Goal: Information Seeking & Learning: Check status

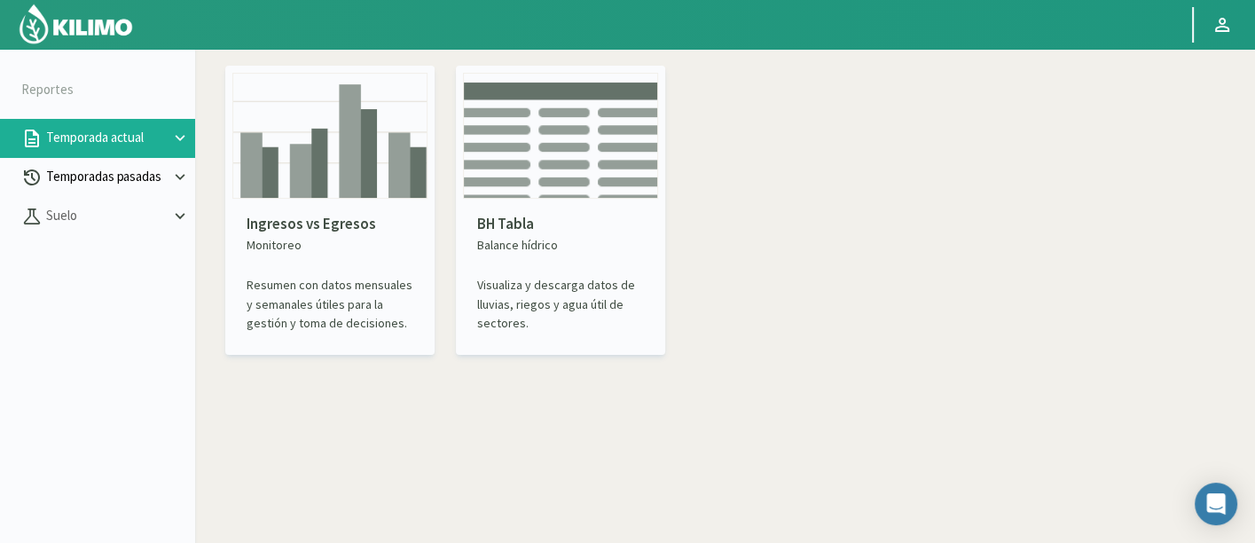
click at [83, 168] on p "Temporadas pasadas" at bounding box center [107, 177] width 128 height 20
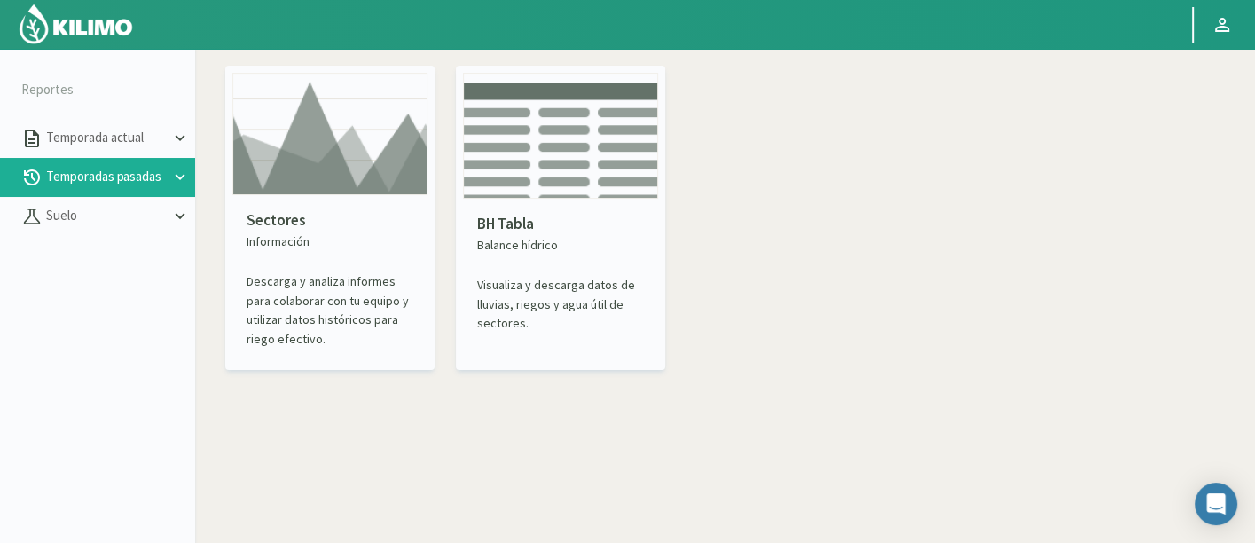
click at [328, 161] on div "Sectores Información Descarga y analiza informes para colaborar con tu equipo y…" at bounding box center [329, 218] width 209 height 304
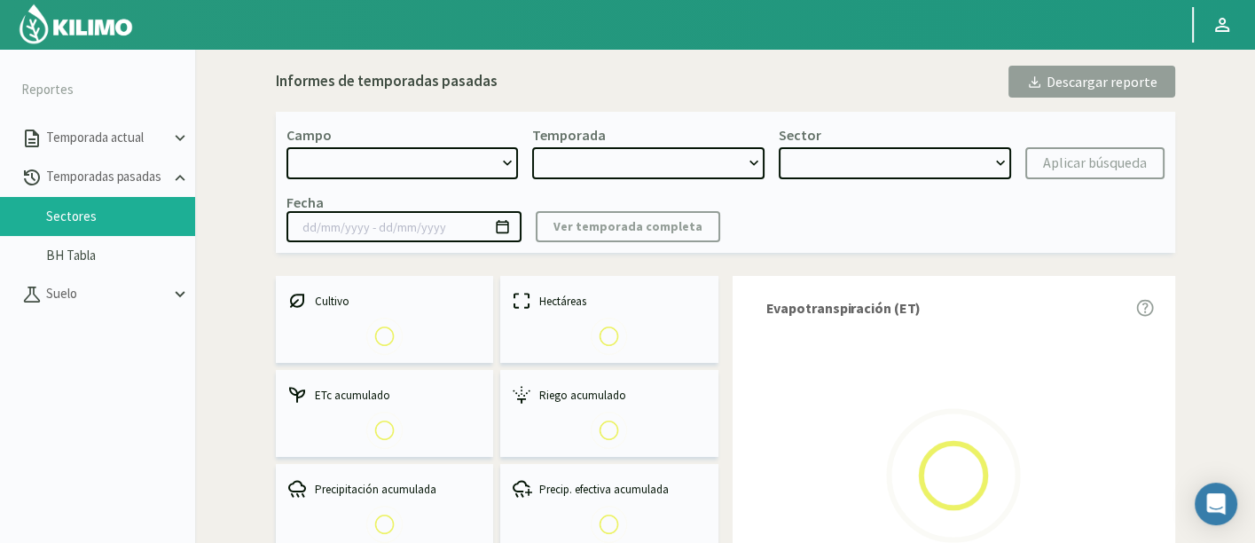
select select "0: Object"
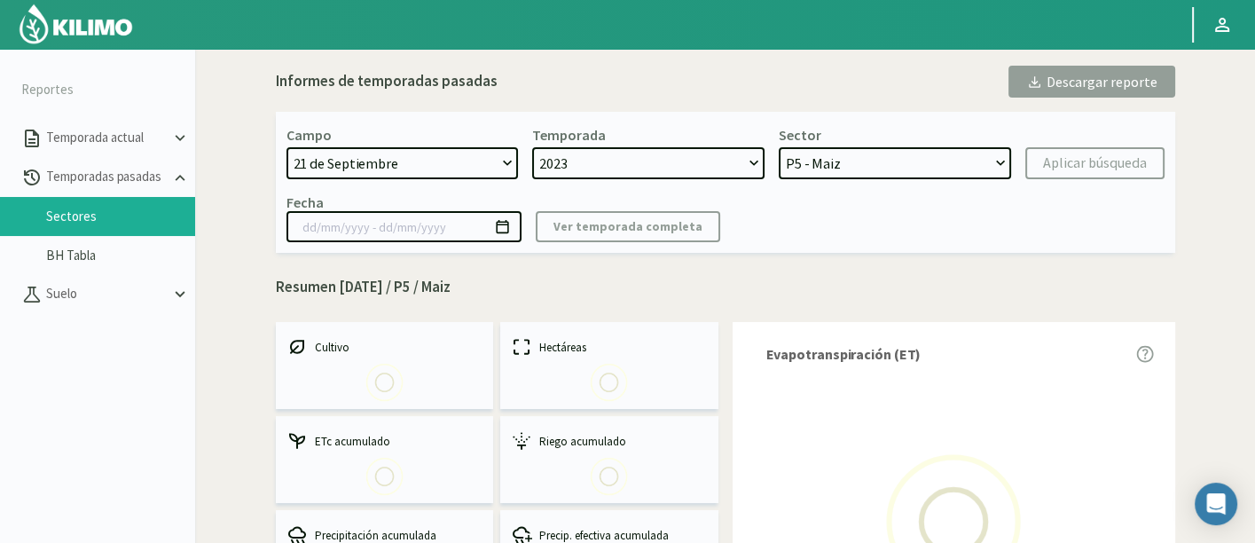
select select "0: 2023"
select select "0: Object"
type input "[DATE] - [DATE]"
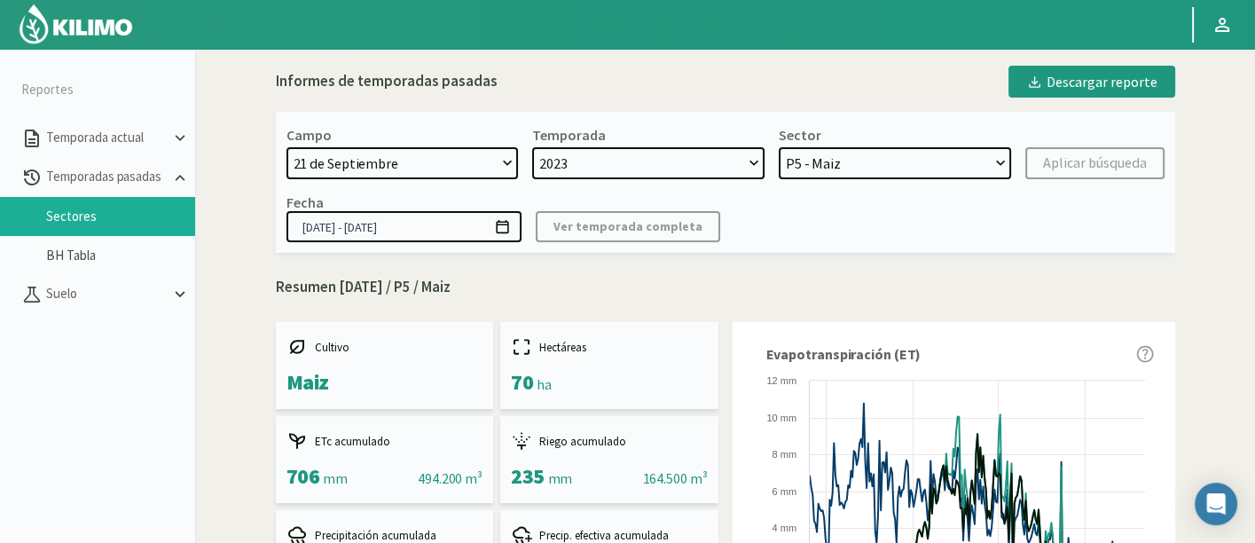
click at [451, 160] on select "[DATE] 8 Fuegos Acograpes - Ag. [PERSON_NAME] - Ag. [GEOGRAPHIC_DATA] Acograpes…" at bounding box center [403, 163] width 232 height 32
select select "734: Object"
click at [287, 147] on select "[DATE] 8 Fuegos Acograpes - Ag. [PERSON_NAME] - Ag. [GEOGRAPHIC_DATA] Acograpes…" at bounding box center [403, 163] width 232 height 32
click at [621, 161] on select "2023 2022" at bounding box center [648, 163] width 232 height 32
select select
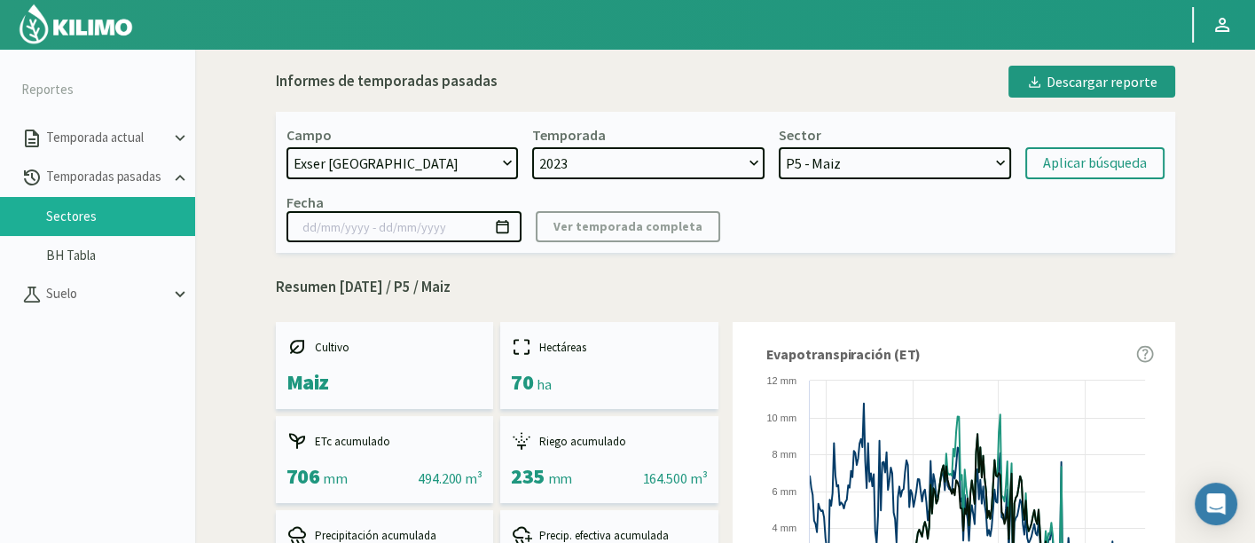
select select
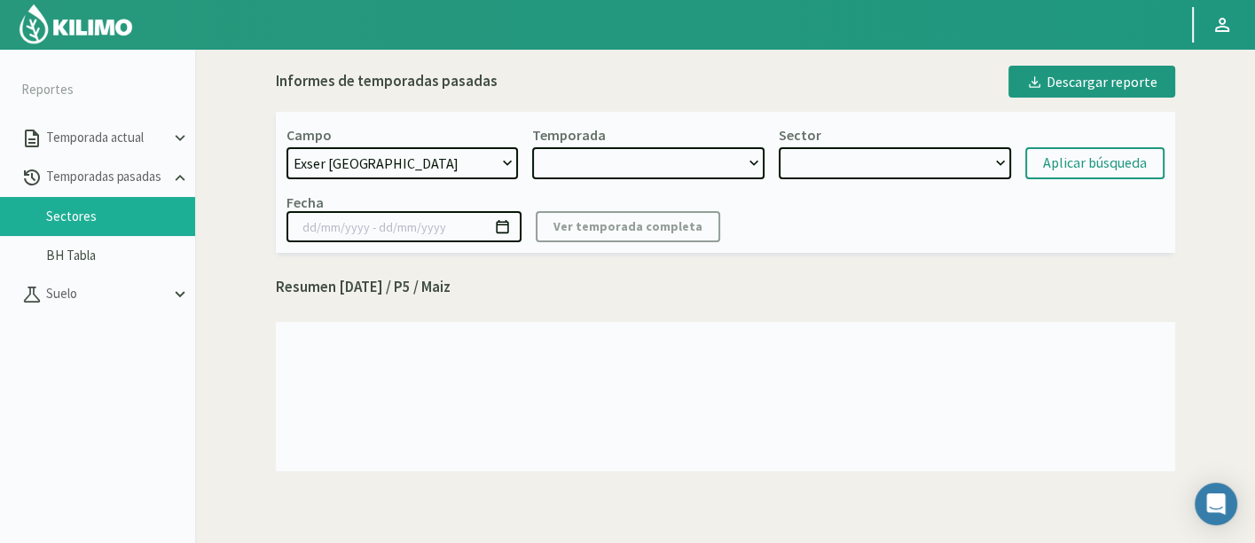
select select "2: 2024"
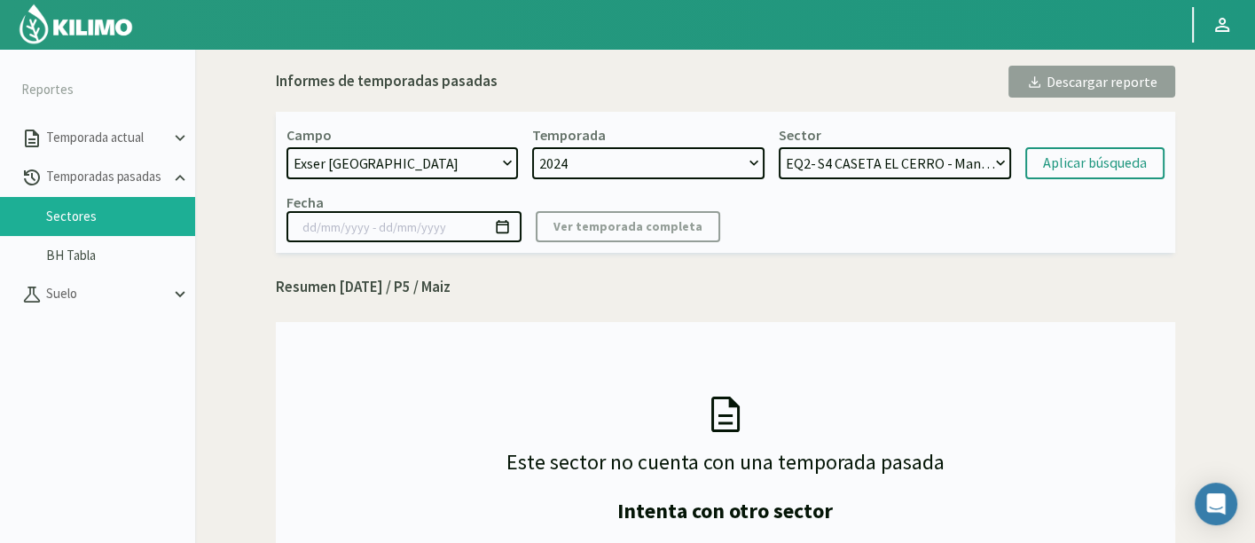
click at [869, 161] on select "EQ2- S4 [GEOGRAPHIC_DATA] - [GEOGRAPHIC_DATA] EQ2- S3 [GEOGRAPHIC_DATA] EQ1- S5…" at bounding box center [895, 163] width 232 height 32
click at [831, 161] on select "EQ2- S4 [GEOGRAPHIC_DATA] - [GEOGRAPHIC_DATA] EQ2- S3 [GEOGRAPHIC_DATA] EQ1- S5…" at bounding box center [895, 163] width 232 height 32
select select "31: Object"
click at [779, 147] on select "EQ2- S4 [GEOGRAPHIC_DATA] - [GEOGRAPHIC_DATA] EQ2- S3 [GEOGRAPHIC_DATA] EQ1- S5…" at bounding box center [895, 163] width 232 height 32
click at [1049, 161] on div "Aplicar búsqueda" at bounding box center [1095, 163] width 104 height 21
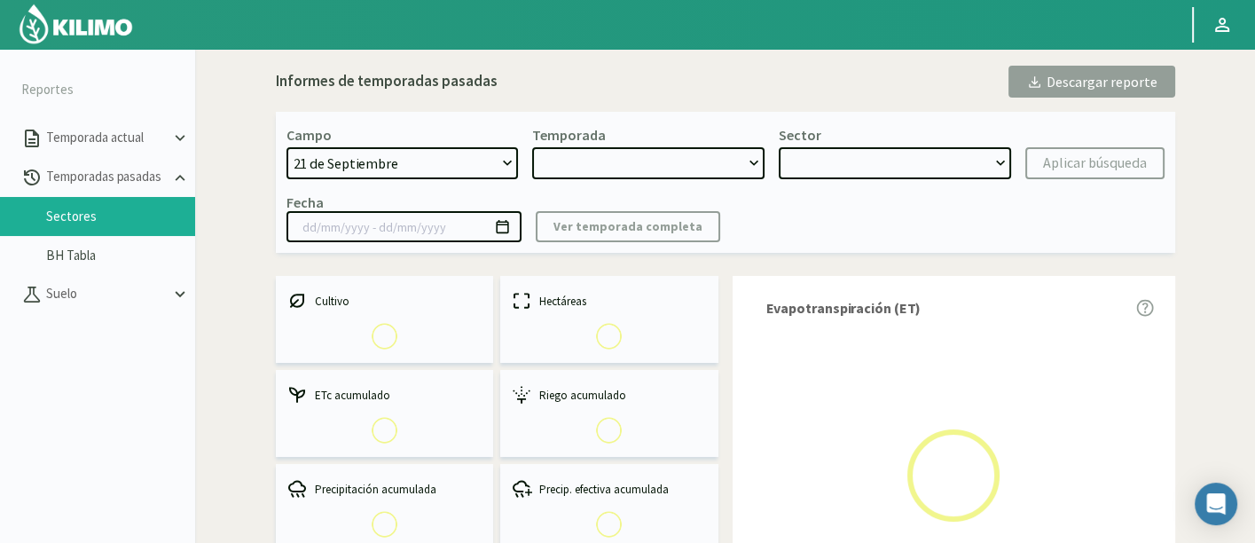
select select "734: Object"
type input "[DATE] - [DATE]"
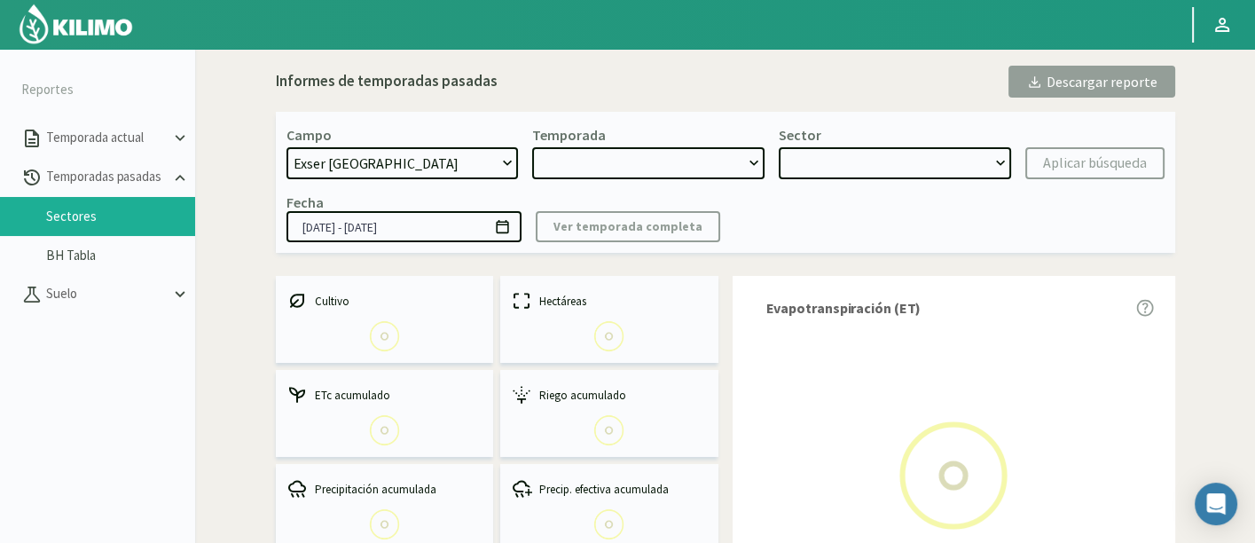
select select "0: 2024"
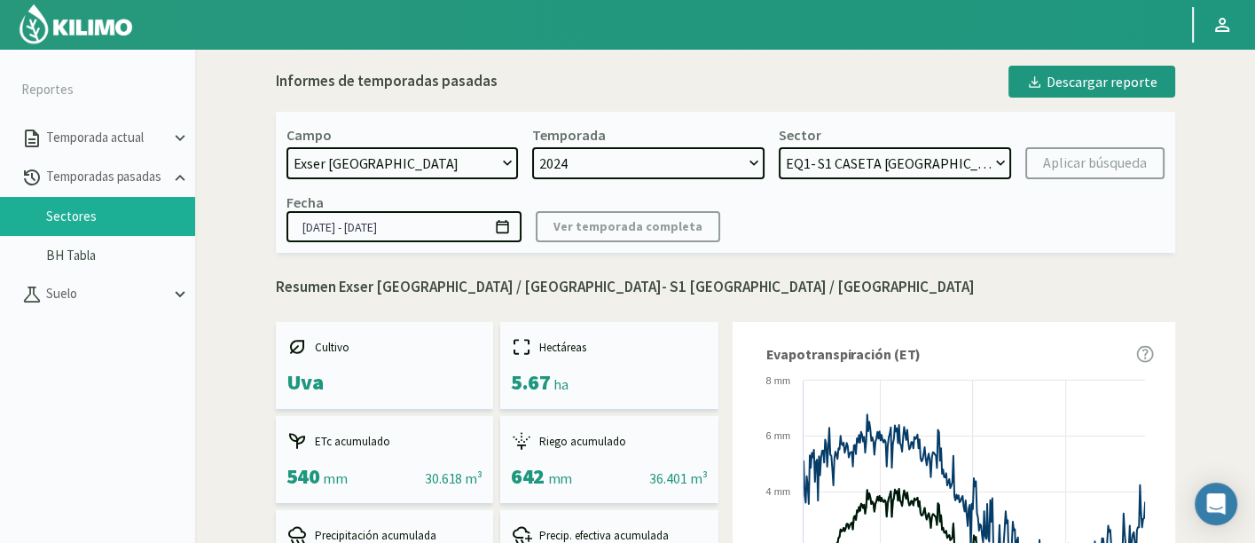
click at [906, 162] on select "EQ2- S4 [GEOGRAPHIC_DATA] - [GEOGRAPHIC_DATA] EQ2- S3 [GEOGRAPHIC_DATA] EQ1- S5…" at bounding box center [895, 163] width 232 height 32
click at [779, 147] on select "EQ2- S4 [GEOGRAPHIC_DATA] - [GEOGRAPHIC_DATA] EQ2- S3 [GEOGRAPHIC_DATA] EQ1- S5…" at bounding box center [895, 163] width 232 height 32
click at [1057, 150] on button "Aplicar búsqueda" at bounding box center [1095, 163] width 139 height 32
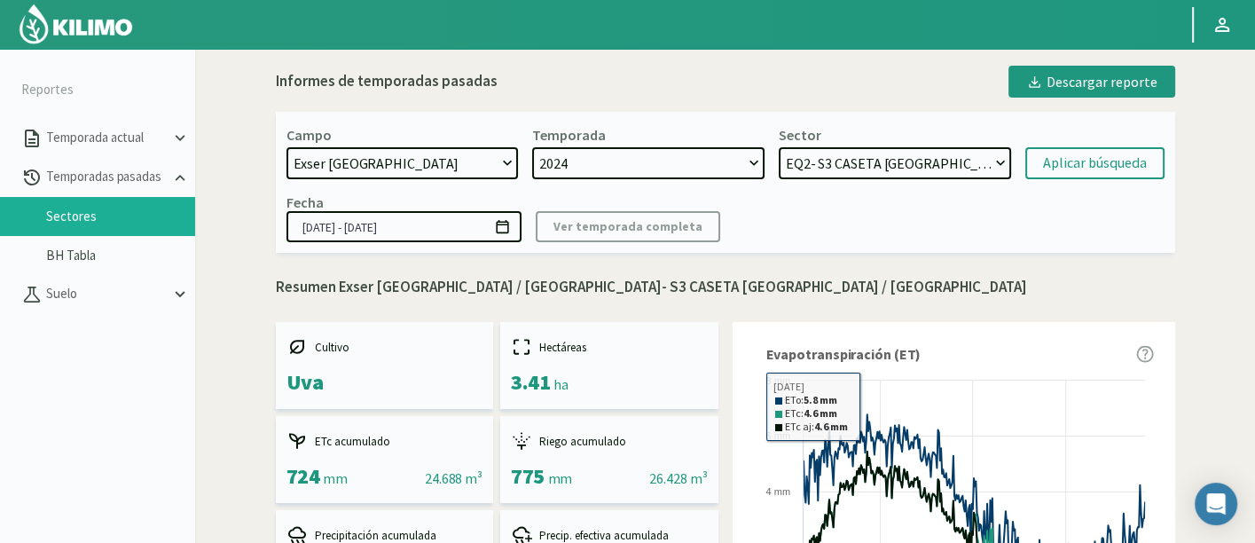
click at [973, 154] on select "EQ2- S4 [GEOGRAPHIC_DATA] - [GEOGRAPHIC_DATA] EQ2- S3 [GEOGRAPHIC_DATA] EQ1- S5…" at bounding box center [895, 163] width 232 height 32
click at [853, 160] on select "EQ2- S4 [GEOGRAPHIC_DATA] - [GEOGRAPHIC_DATA] EQ2- S3 [GEOGRAPHIC_DATA] EQ1- S5…" at bounding box center [895, 163] width 232 height 32
click at [779, 147] on select "EQ2- S4 [GEOGRAPHIC_DATA] - [GEOGRAPHIC_DATA] EQ2- S3 [GEOGRAPHIC_DATA] EQ1- S5…" at bounding box center [895, 163] width 232 height 32
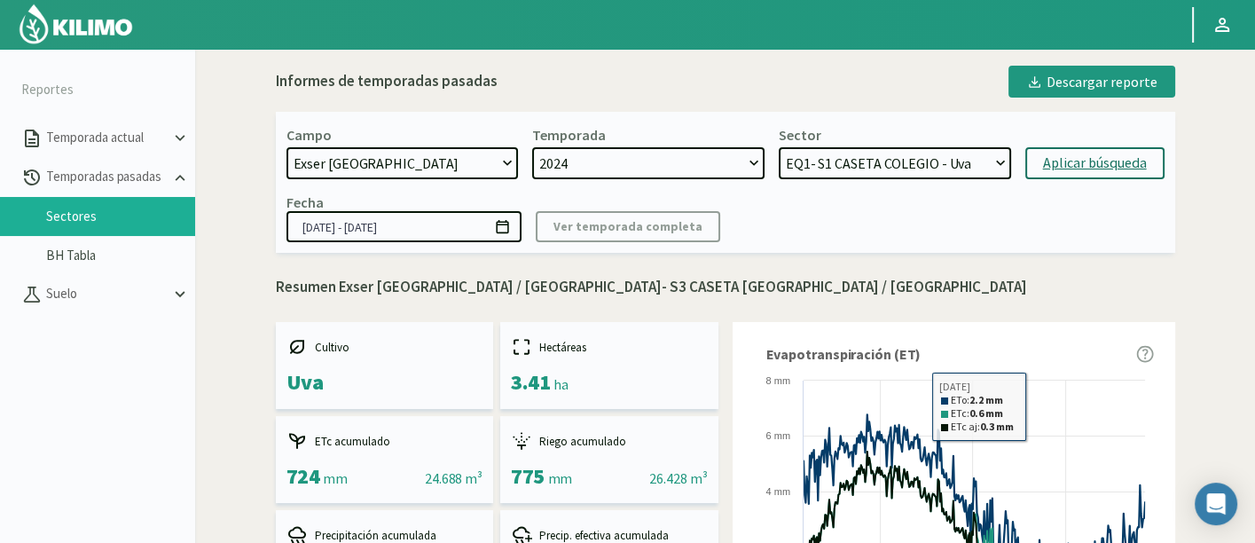
click at [1121, 163] on div "Aplicar búsqueda" at bounding box center [1095, 163] width 104 height 21
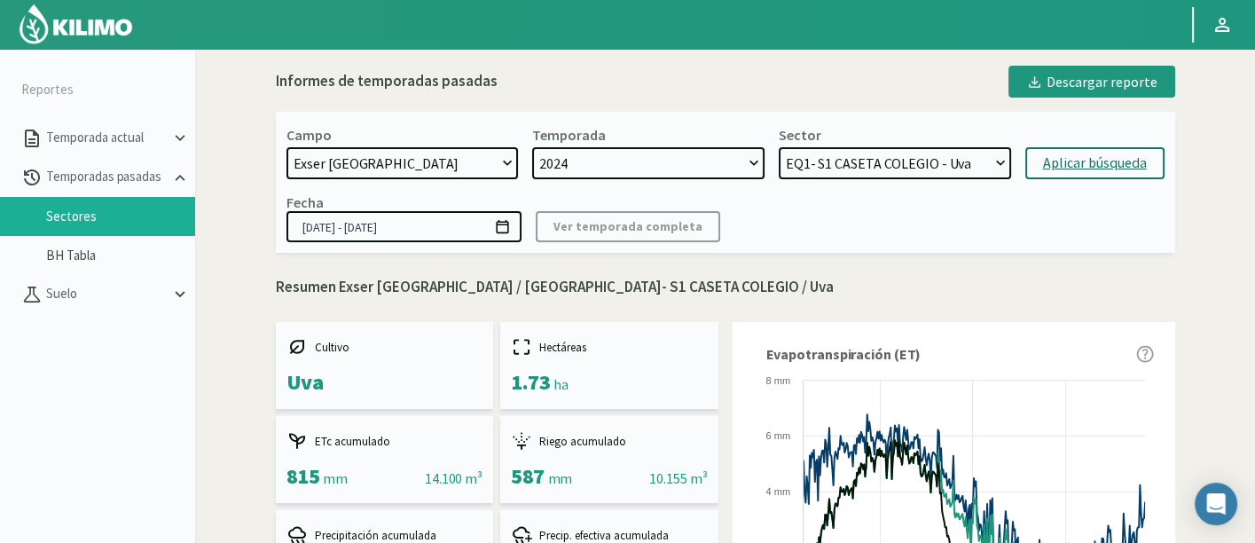
click at [928, 152] on select "EQ2- S4 [GEOGRAPHIC_DATA] - [GEOGRAPHIC_DATA] EQ2- S3 [GEOGRAPHIC_DATA] EQ1- S5…" at bounding box center [895, 163] width 232 height 32
click at [779, 147] on select "EQ2- S4 [GEOGRAPHIC_DATA] - [GEOGRAPHIC_DATA] EQ2- S3 [GEOGRAPHIC_DATA] EQ1- S5…" at bounding box center [895, 163] width 232 height 32
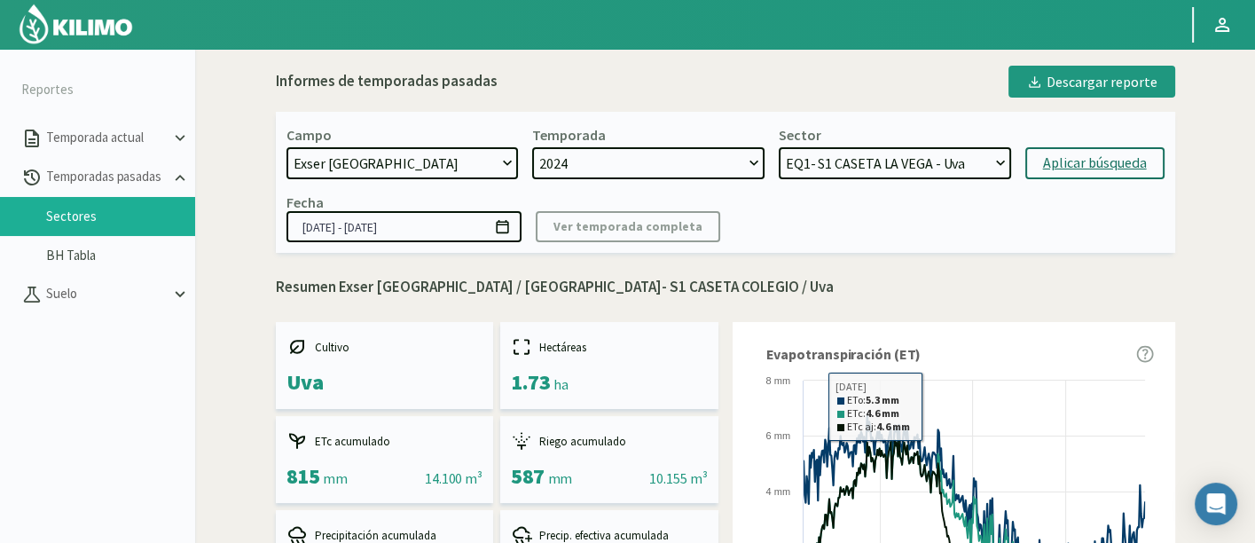
click at [1110, 157] on div "Aplicar búsqueda" at bounding box center [1095, 163] width 104 height 21
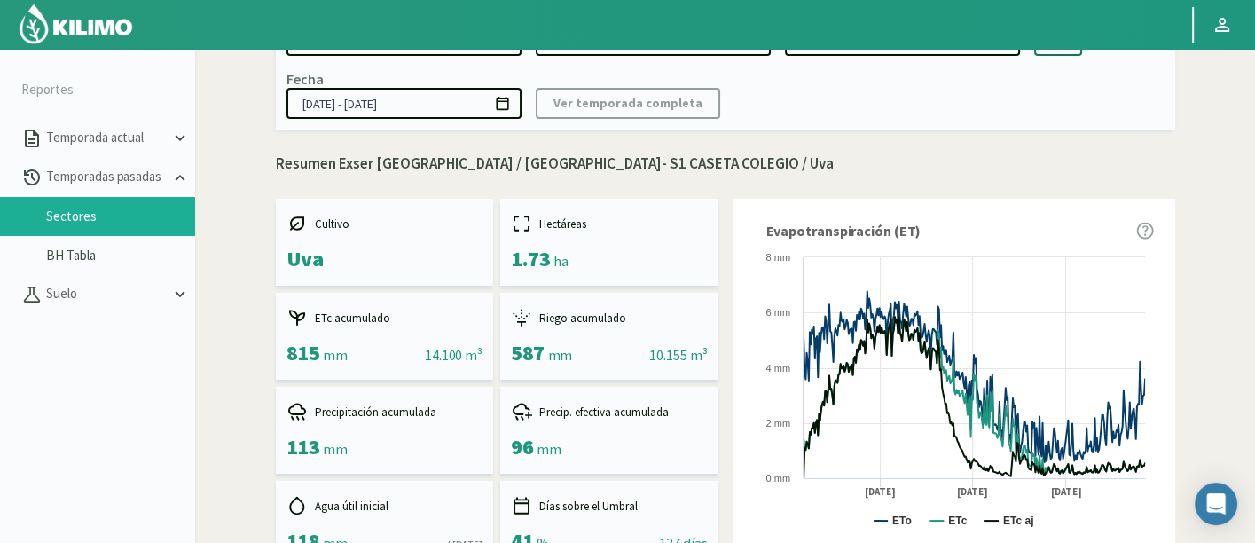
scroll to position [394, 0]
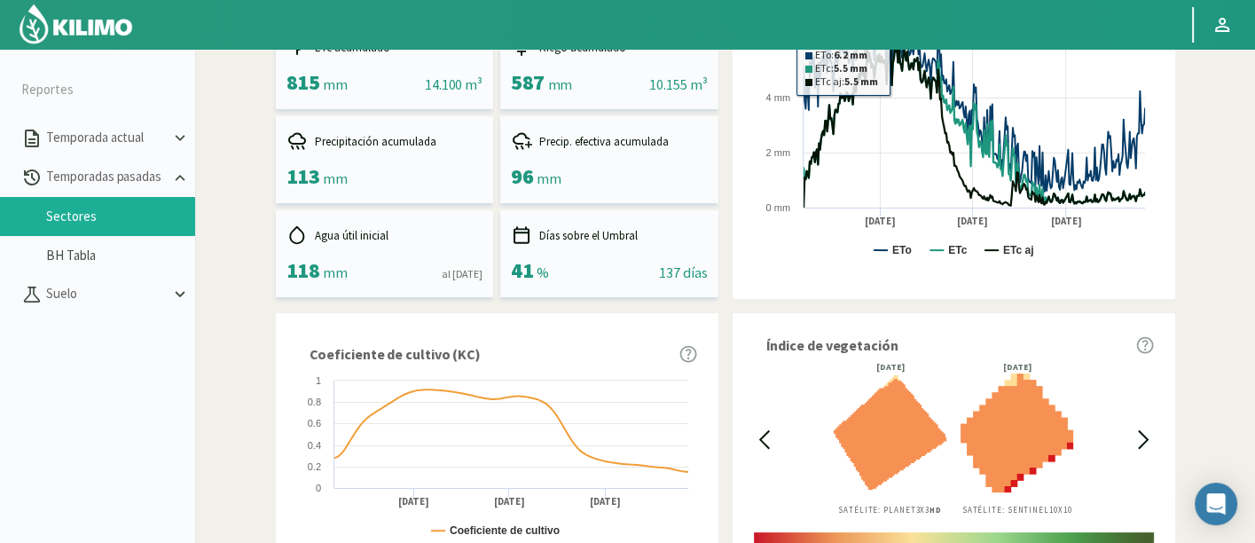
select select "86: Object"
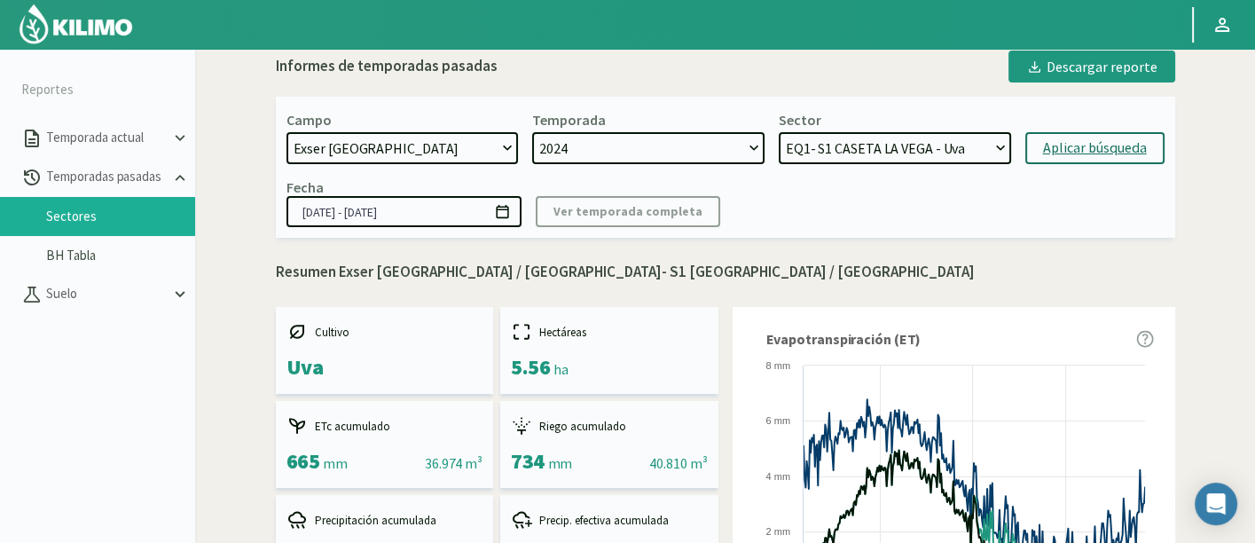
scroll to position [0, 0]
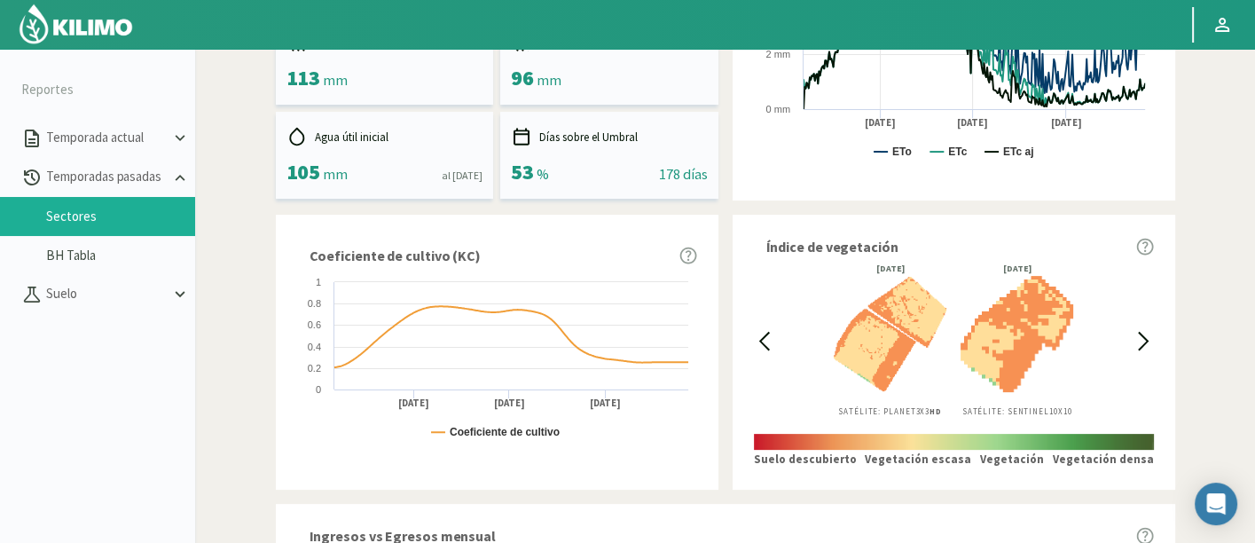
click at [1216, 256] on div "Informes de temporadas pasadas Descargar reporte Campo: [GEOGRAPHIC_DATA] Secto…" at bounding box center [725, 392] width 1042 height 1656
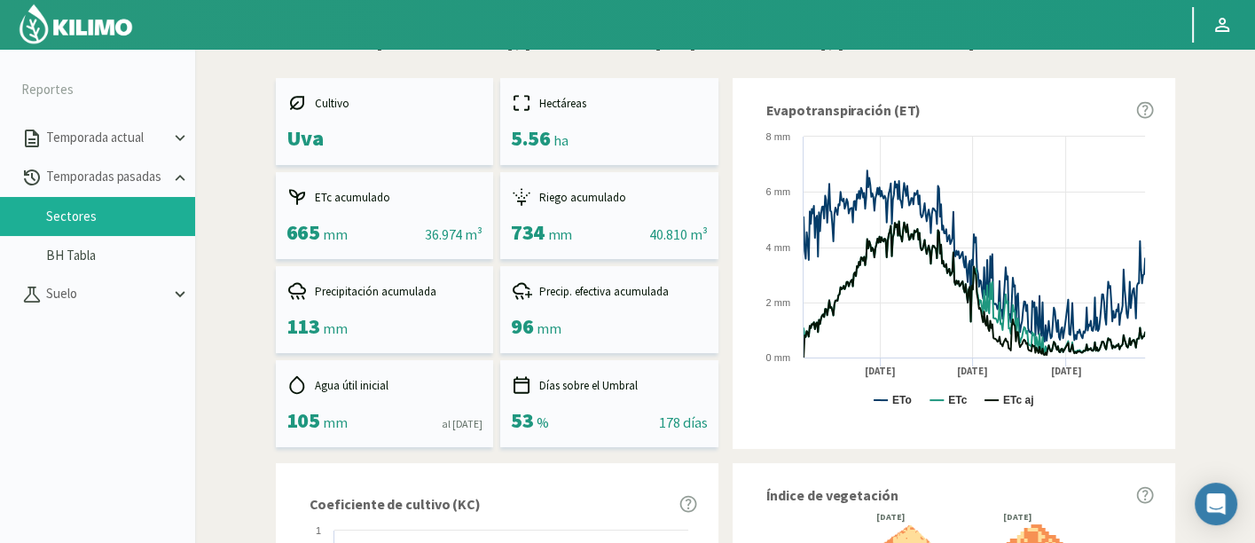
scroll to position [241, 0]
